Goal: Information Seeking & Learning: Learn about a topic

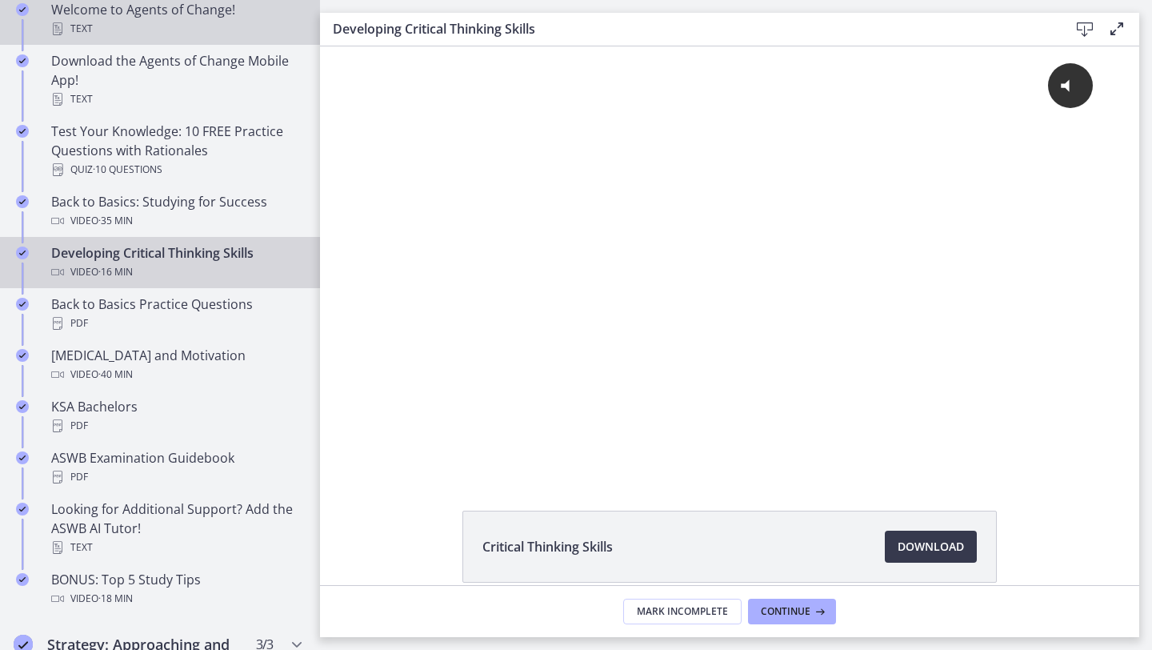
scroll to position [154, 0]
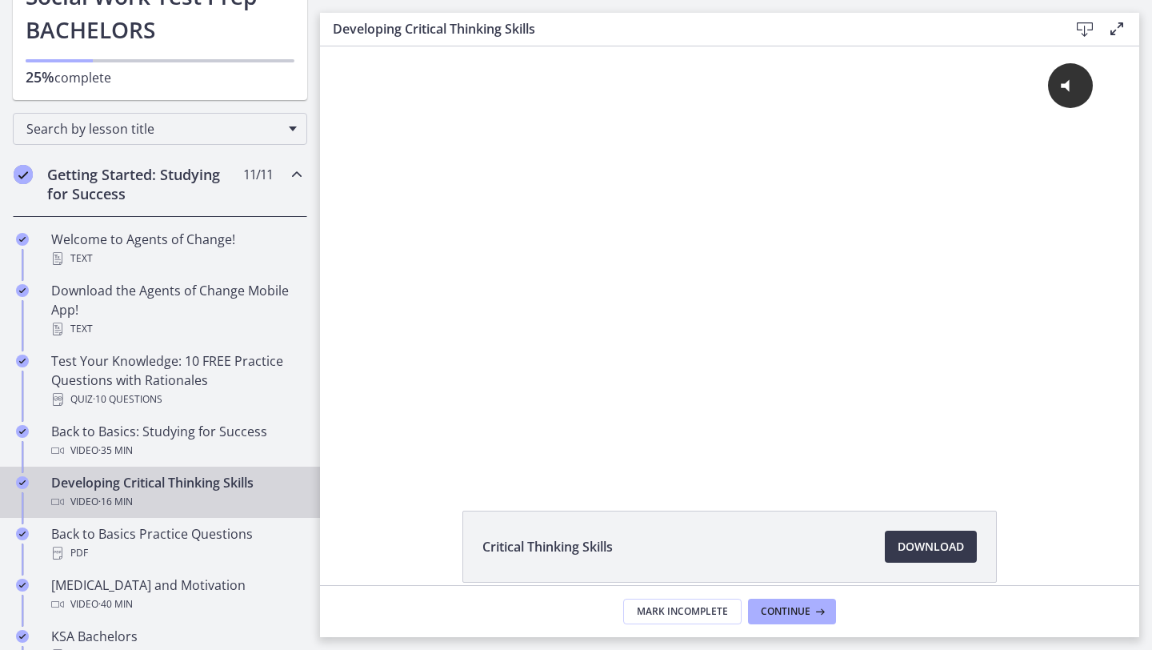
click at [138, 182] on h2 "Getting Started: Studying for Success" at bounding box center [144, 184] width 195 height 38
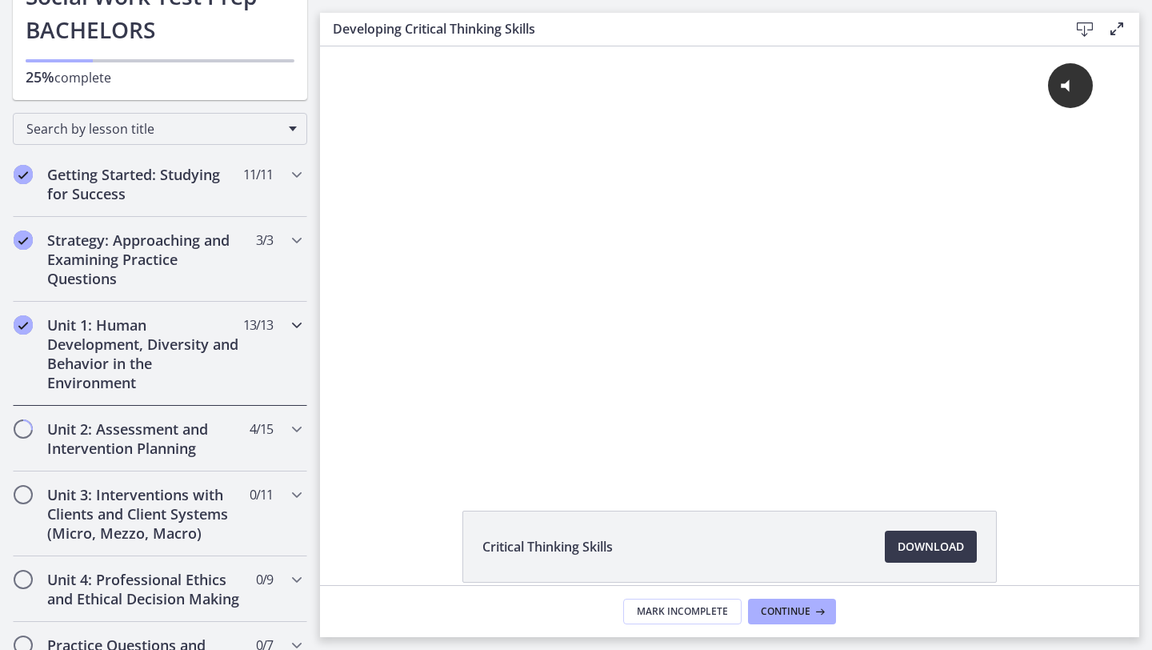
click at [169, 351] on h2 "Unit 1: Human Development, Diversity and Behavior in the Environment" at bounding box center [144, 353] width 195 height 77
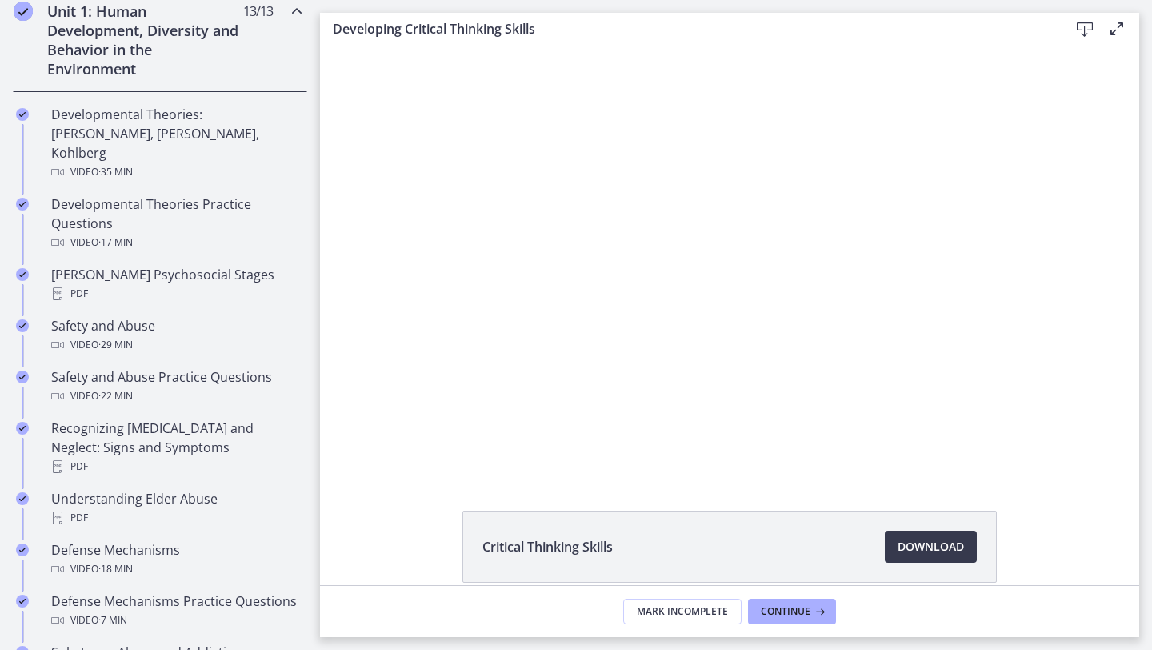
scroll to position [466, 0]
click at [182, 54] on h2 "Unit 1: Human Development, Diversity and Behavior in the Environment" at bounding box center [144, 41] width 195 height 77
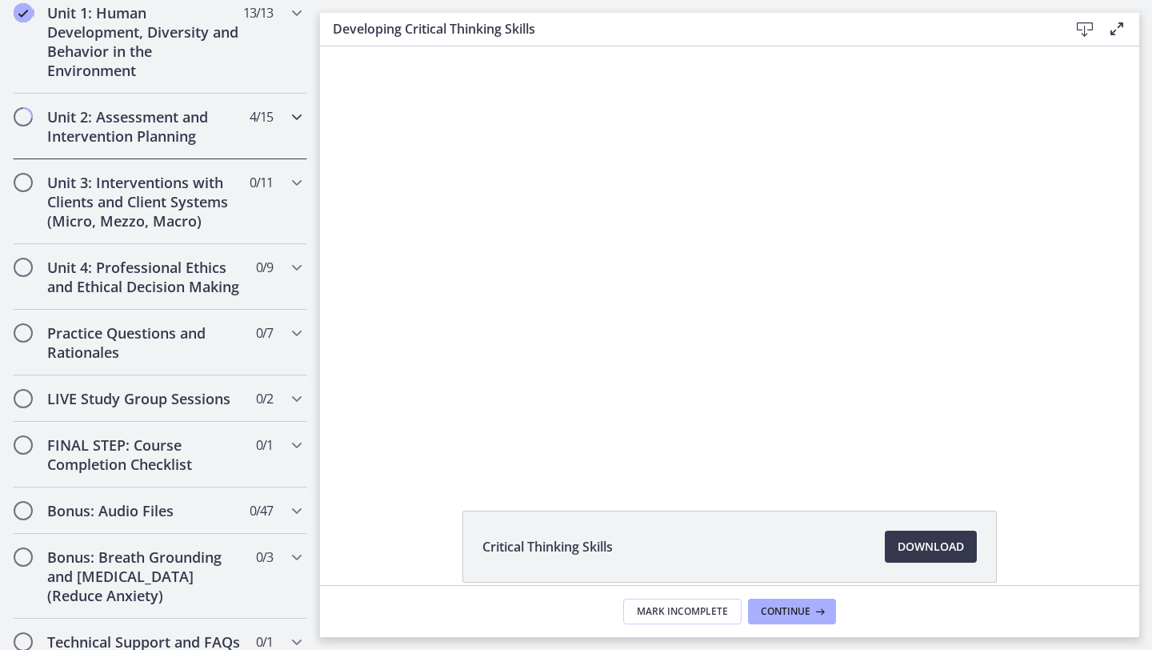
click at [170, 149] on div "Unit 2: Assessment and Intervention Planning 4 / 15 Completed" at bounding box center [160, 127] width 294 height 66
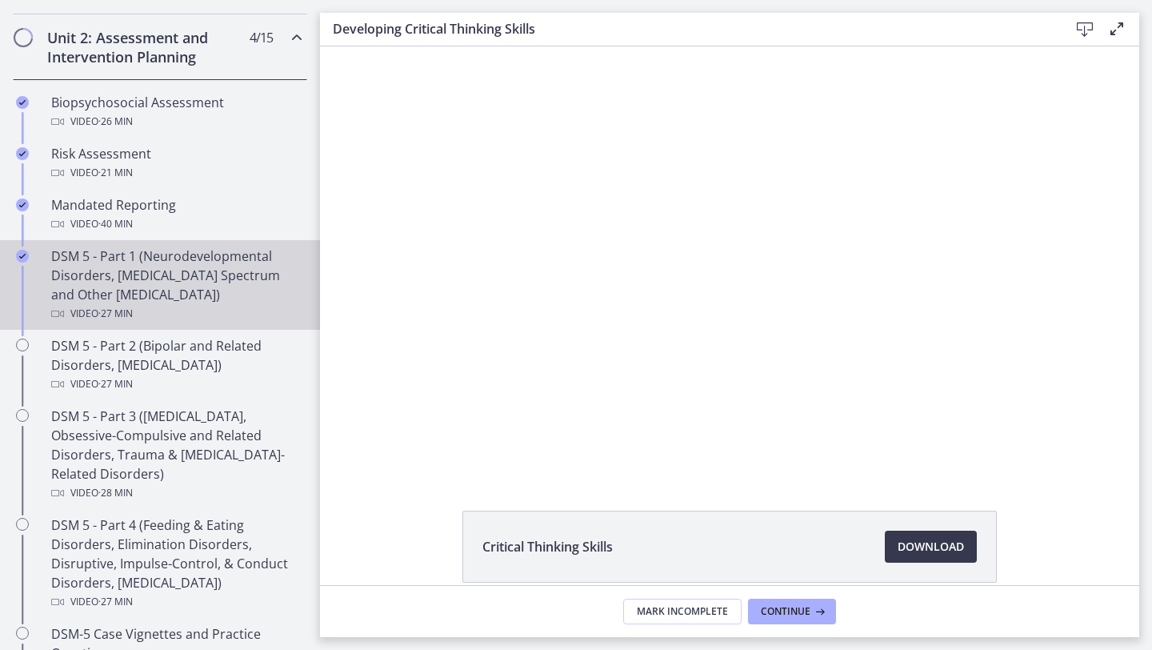
scroll to position [574, 0]
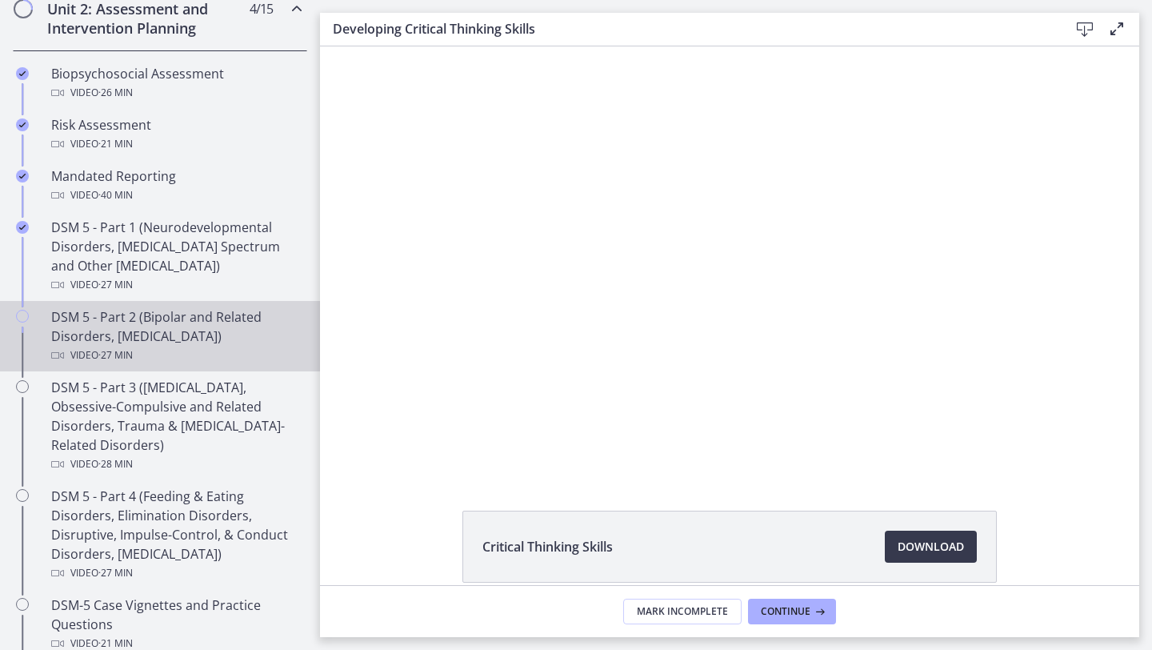
click at [159, 337] on div "DSM 5 - Part 2 (Bipolar and Related Disorders, [MEDICAL_DATA]) Video · 27 min" at bounding box center [176, 336] width 250 height 58
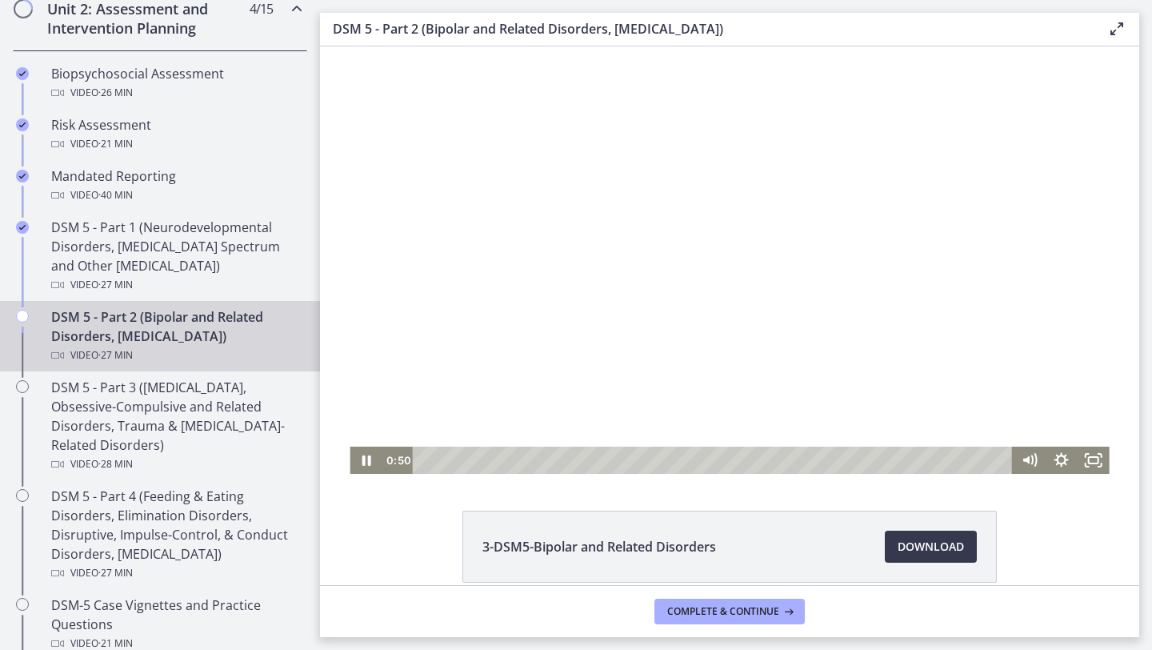
click at [528, 235] on div at bounding box center [729, 259] width 759 height 427
click at [350, 46] on button "Play Video: cmseb8ng0h0c72v8tff0.mp4" at bounding box center [350, 46] width 1 height 1
click at [584, 463] on div "7:34" at bounding box center [715, 460] width 581 height 27
click at [367, 461] on icon "Pause" at bounding box center [366, 460] width 9 height 10
click at [367, 461] on icon "Play Video" at bounding box center [367, 460] width 8 height 11
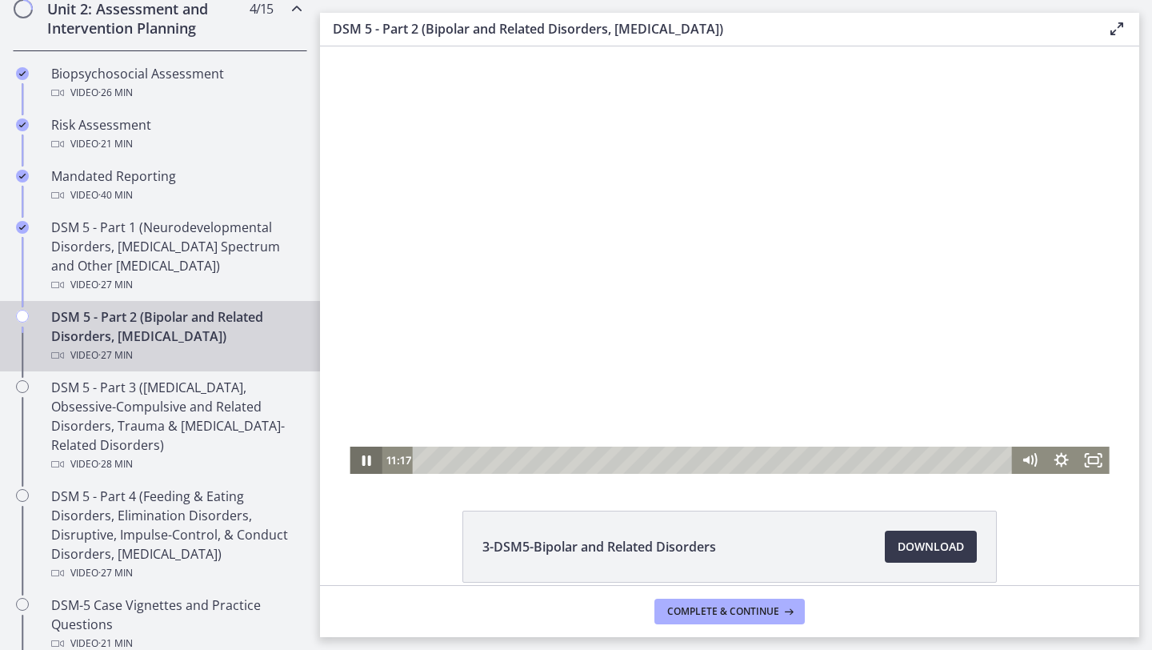
click at [367, 461] on icon "Pause" at bounding box center [366, 460] width 9 height 10
click at [367, 461] on icon "Play Video" at bounding box center [367, 460] width 8 height 11
click at [367, 461] on icon "Pause" at bounding box center [366, 460] width 9 height 10
click at [475, 426] on div at bounding box center [729, 259] width 759 height 427
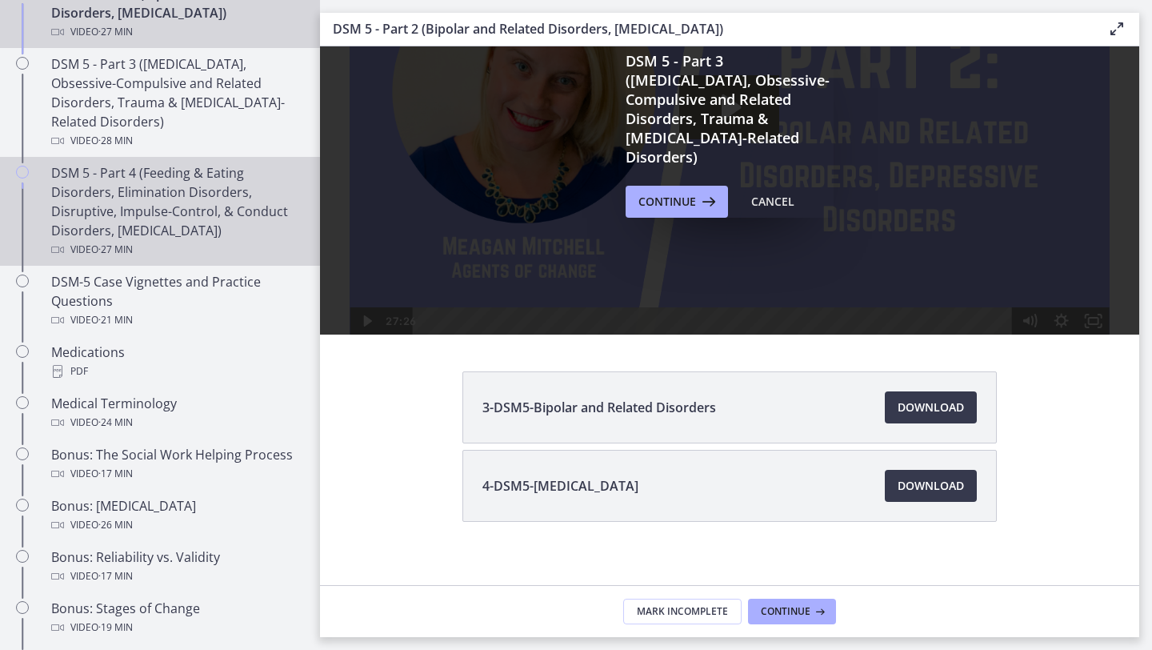
scroll to position [899, 0]
